Goal: Task Accomplishment & Management: Manage account settings

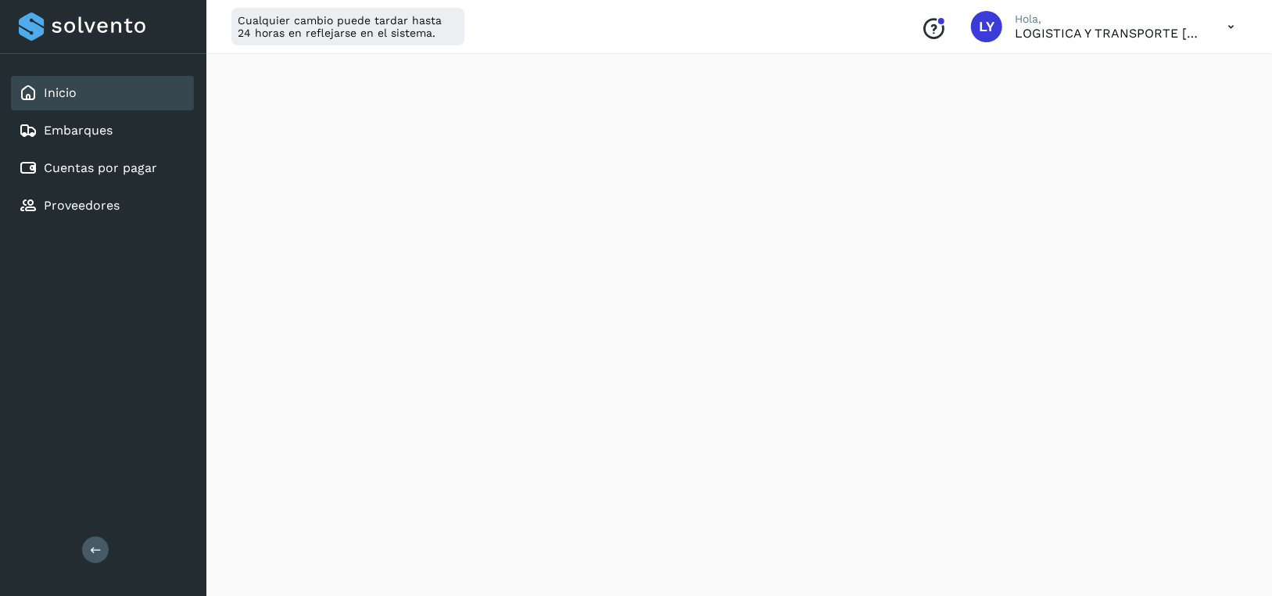
scroll to position [313, 0]
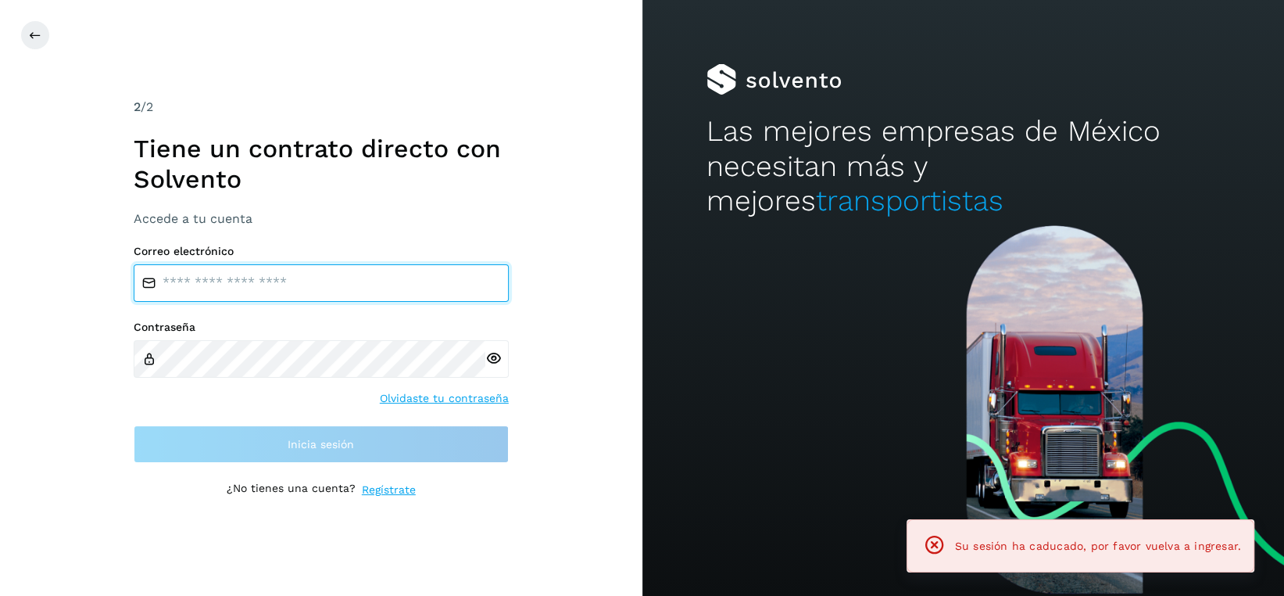
click at [288, 291] on input "email" at bounding box center [321, 283] width 375 height 38
type input "**********"
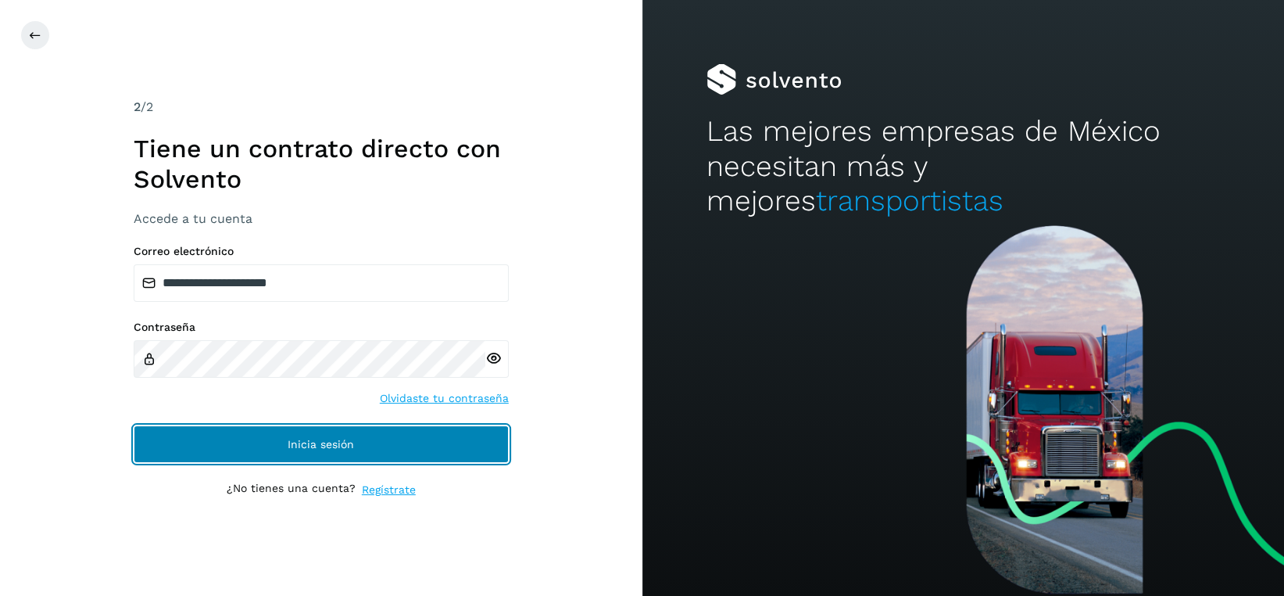
click at [290, 438] on span "Inicia sesión" at bounding box center [321, 443] width 66 height 11
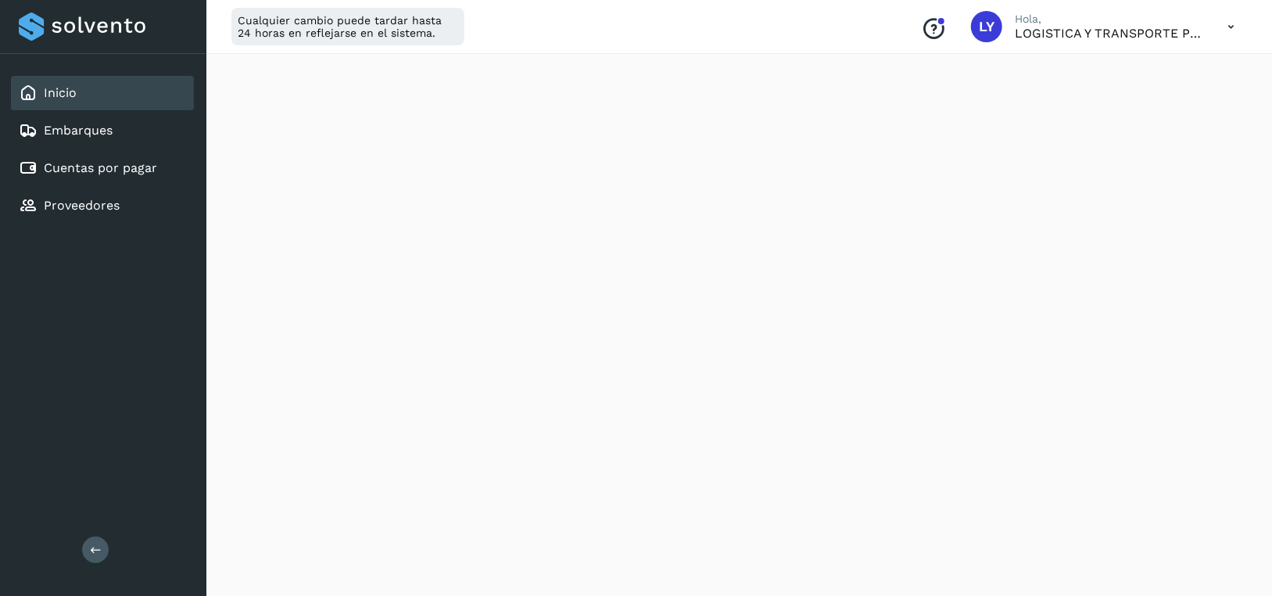
scroll to position [313, 0]
click at [135, 163] on link "Cuentas por pagar" at bounding box center [100, 167] width 113 height 15
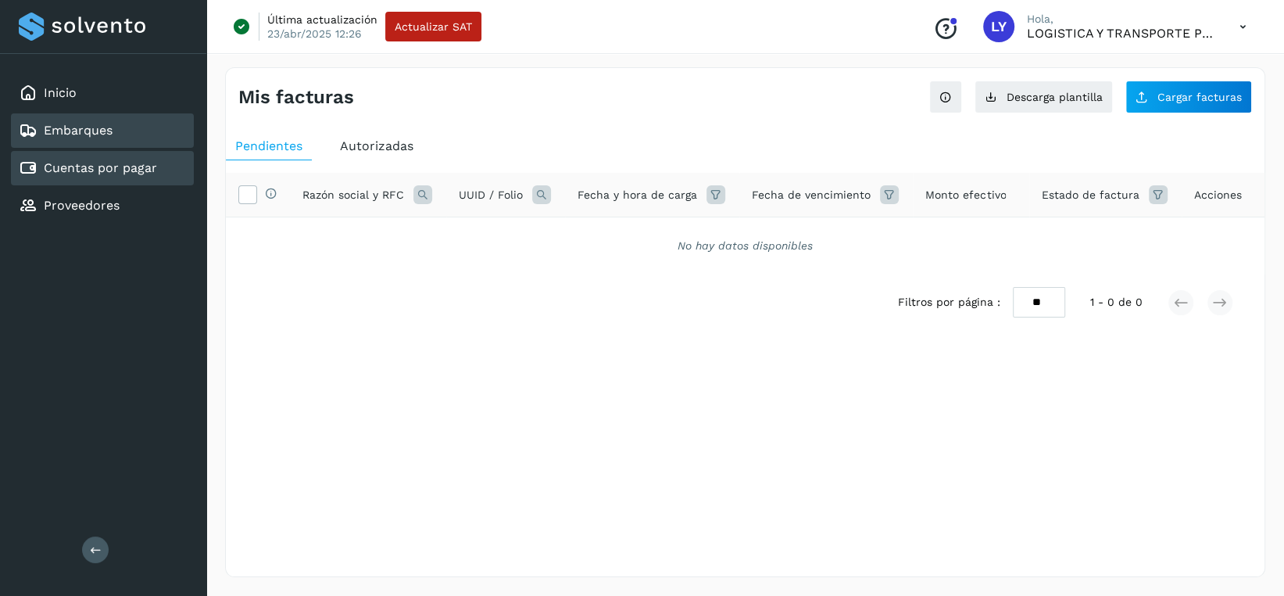
click at [129, 127] on div "Embarques" at bounding box center [102, 130] width 183 height 34
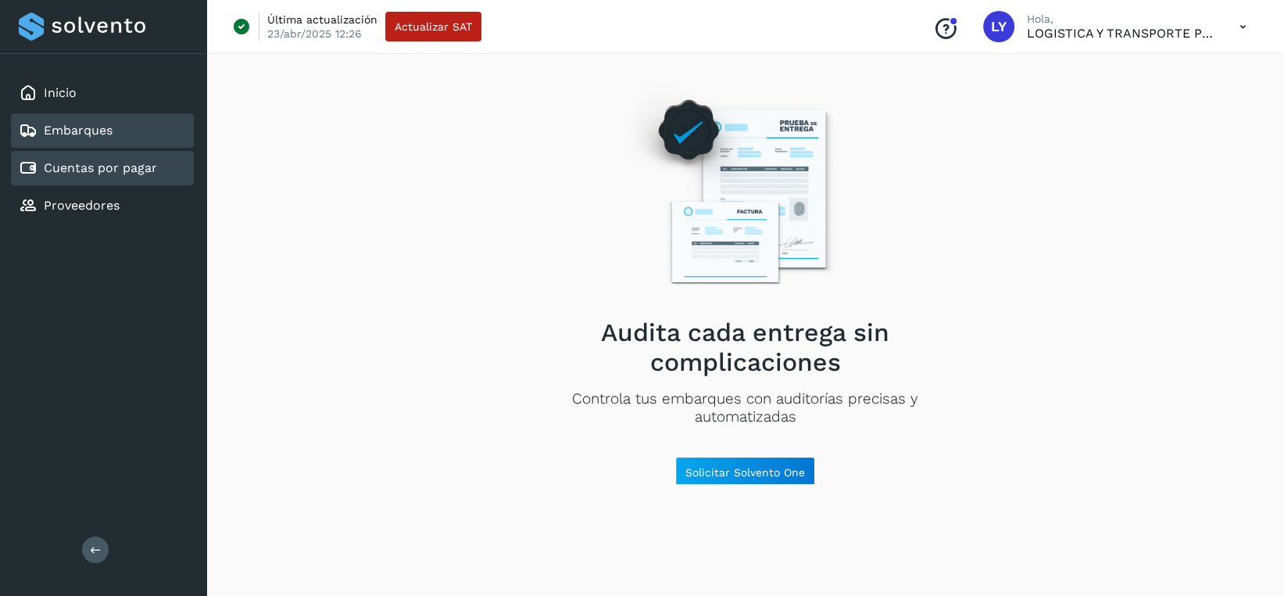
click at [147, 174] on link "Cuentas por pagar" at bounding box center [100, 167] width 113 height 15
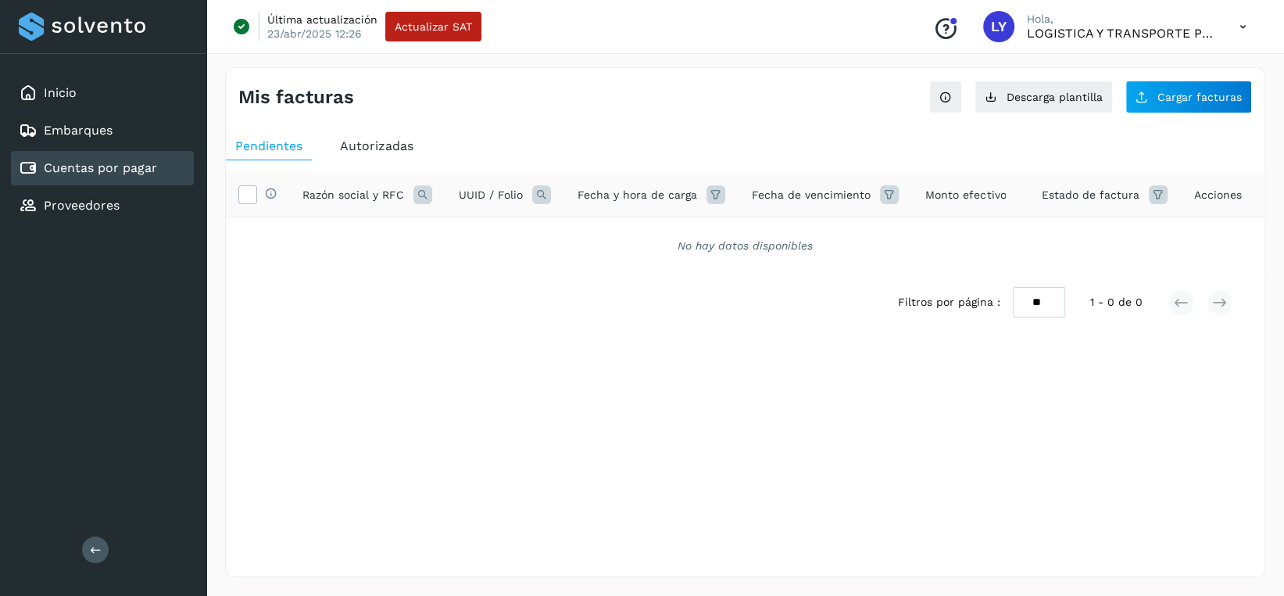
click at [378, 149] on span "Autorizadas" at bounding box center [376, 145] width 73 height 15
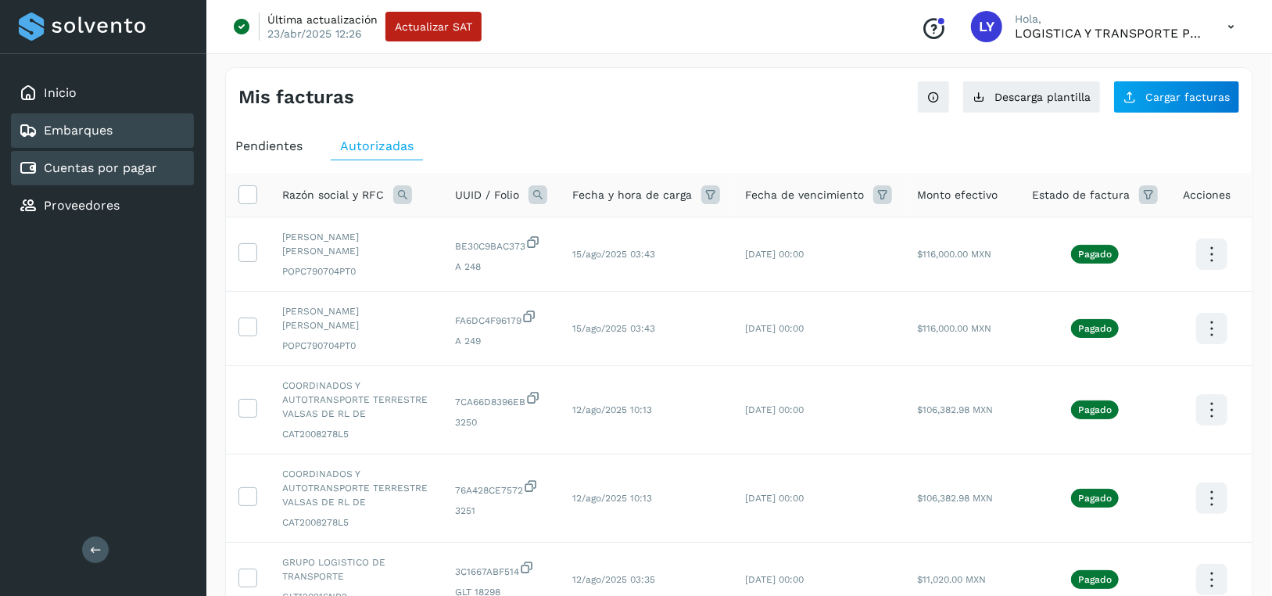
click at [110, 123] on link "Embarques" at bounding box center [78, 130] width 69 height 15
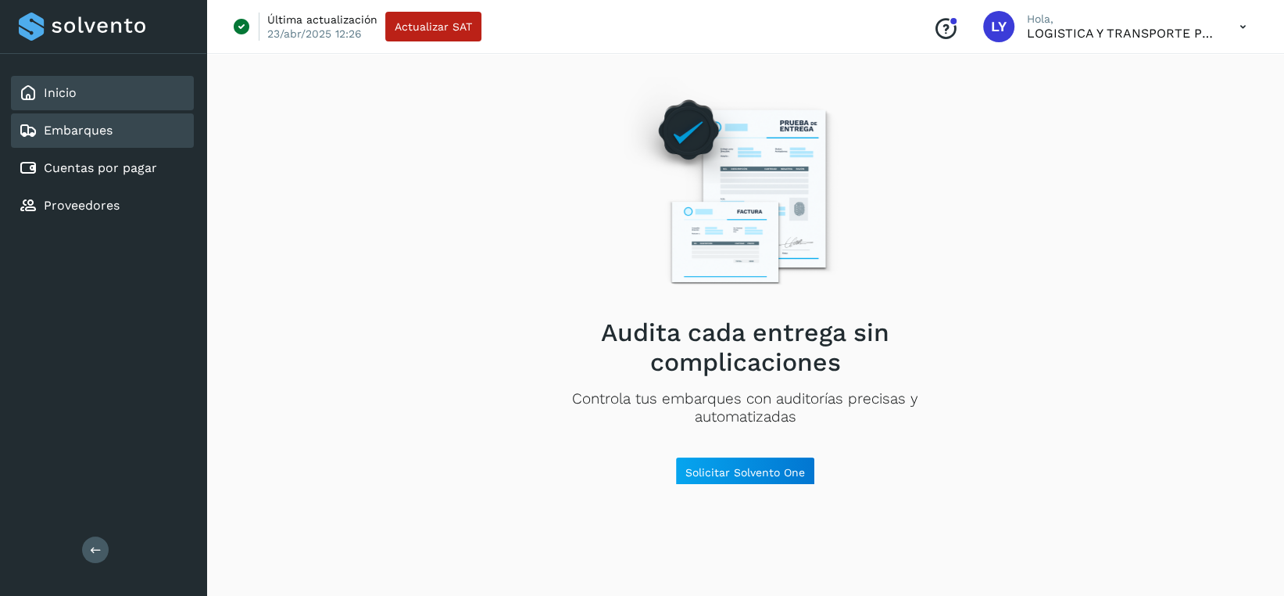
click at [150, 76] on div "Inicio" at bounding box center [102, 93] width 183 height 34
